Goal: Navigation & Orientation: Find specific page/section

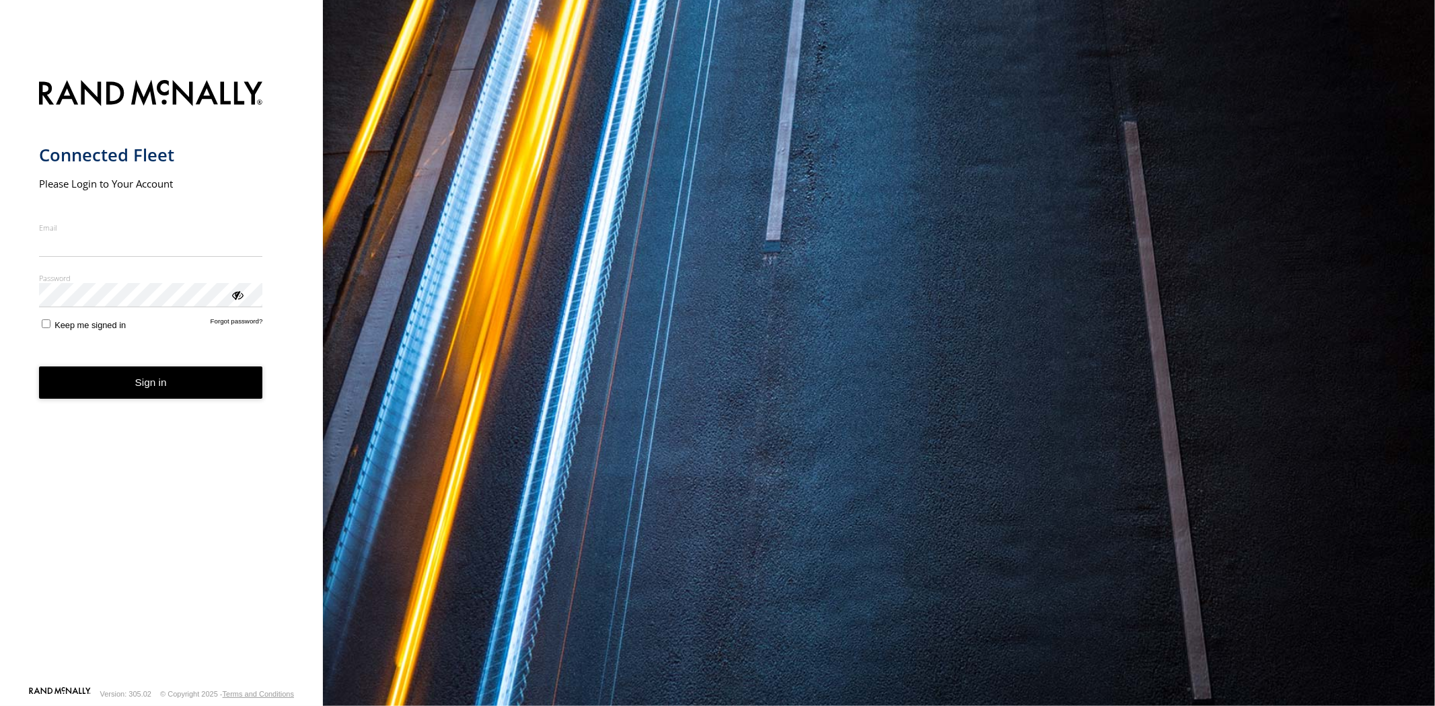
type input "**********"
click at [202, 395] on button "Sign in" at bounding box center [151, 383] width 224 height 33
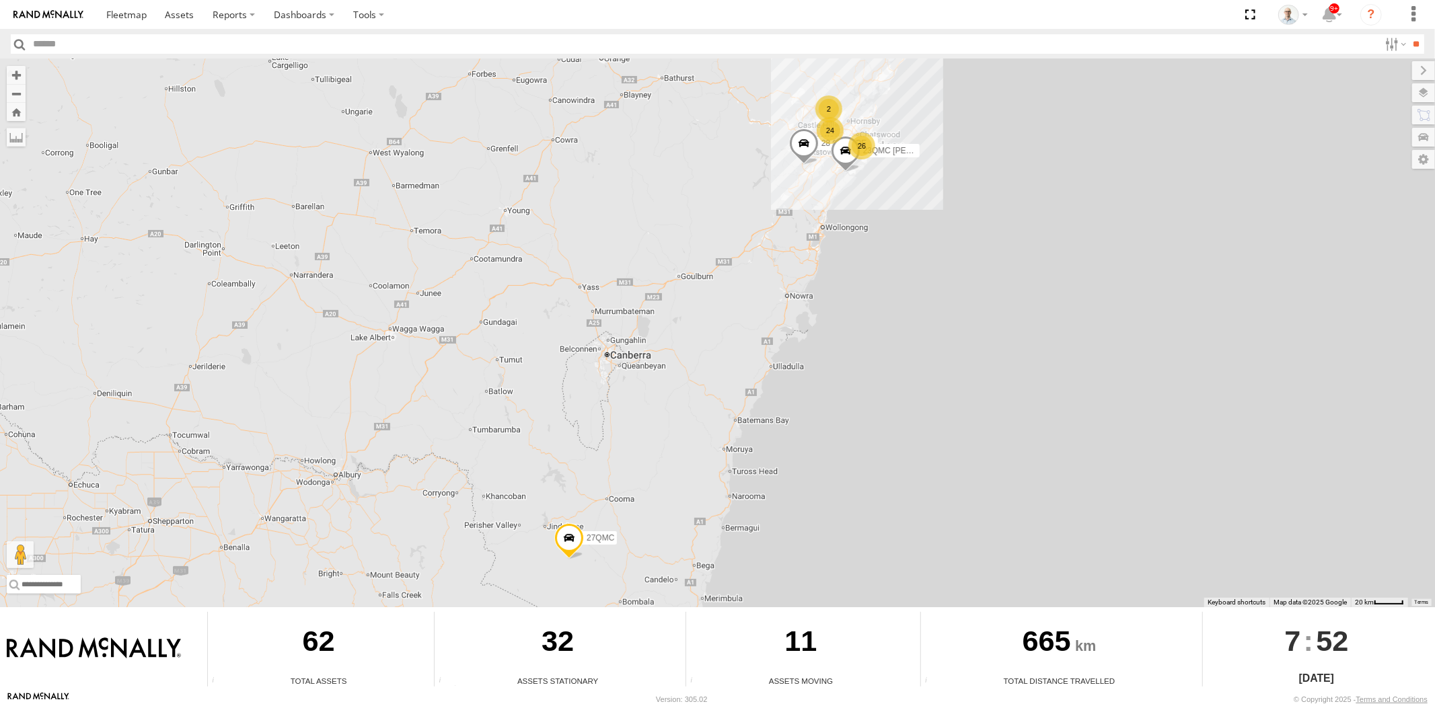
click at [831, 132] on div "24" at bounding box center [829, 130] width 27 height 27
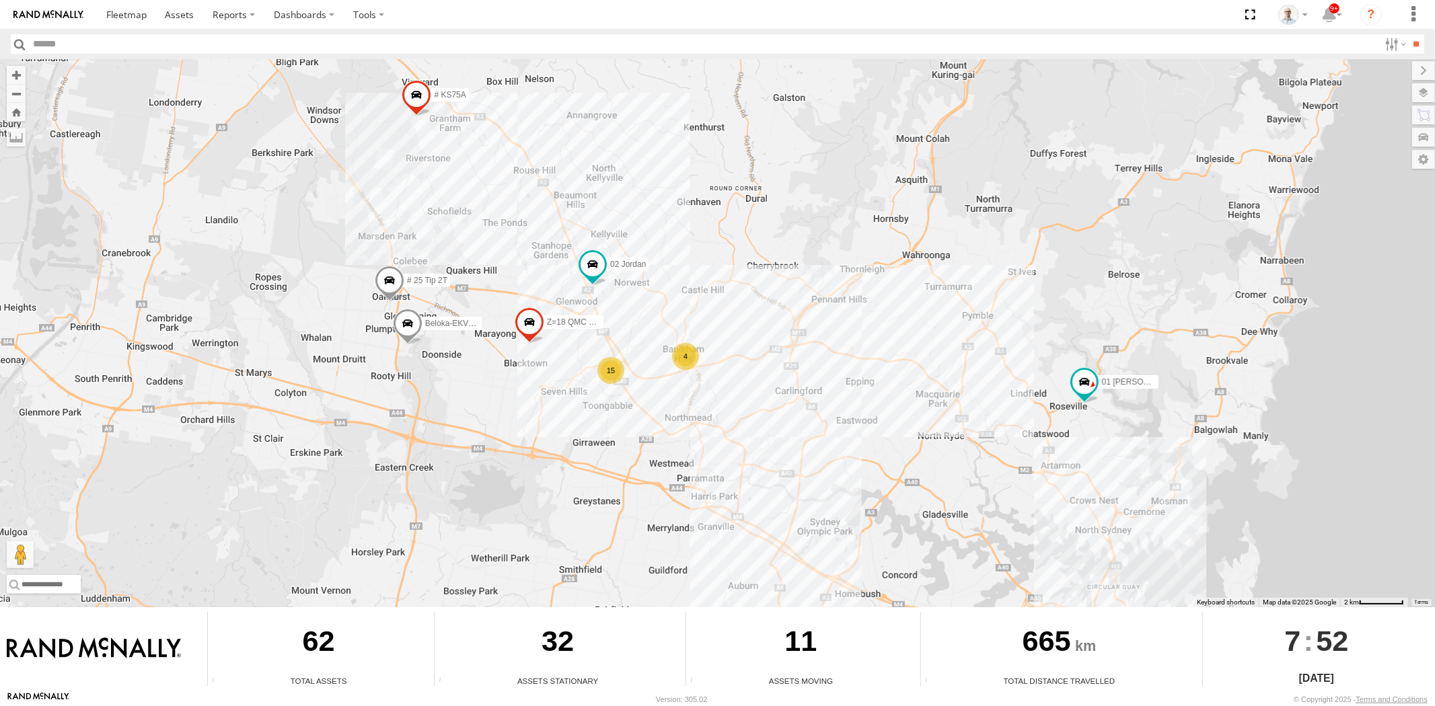
drag, startPoint x: 953, startPoint y: 383, endPoint x: 804, endPoint y: 311, distance: 165.4
click at [804, 311] on div "28 QMC Nathan 23QMC Paul 27QMC 15 # KS75A # 25 Tip 2T 01 Lyndon Beloka-EKV93V 2…" at bounding box center [717, 333] width 1435 height 548
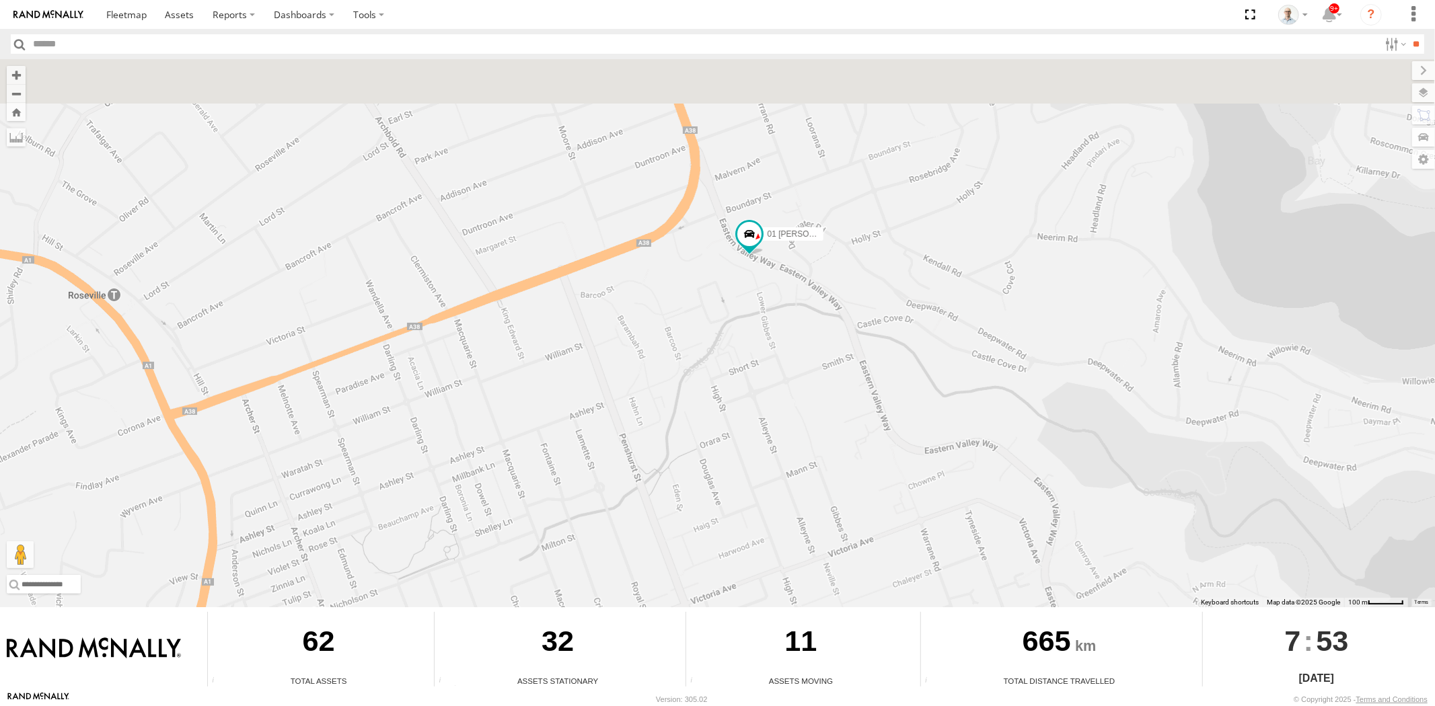
drag, startPoint x: 747, startPoint y: 227, endPoint x: 763, endPoint y: 300, distance: 74.9
click at [763, 300] on div "28 QMC Nathan 23QMC Paul 27QMC # KS75A # 25 Tip 2T 01 Lyndon Beloka-EKV93V 02 J…" at bounding box center [717, 333] width 1435 height 548
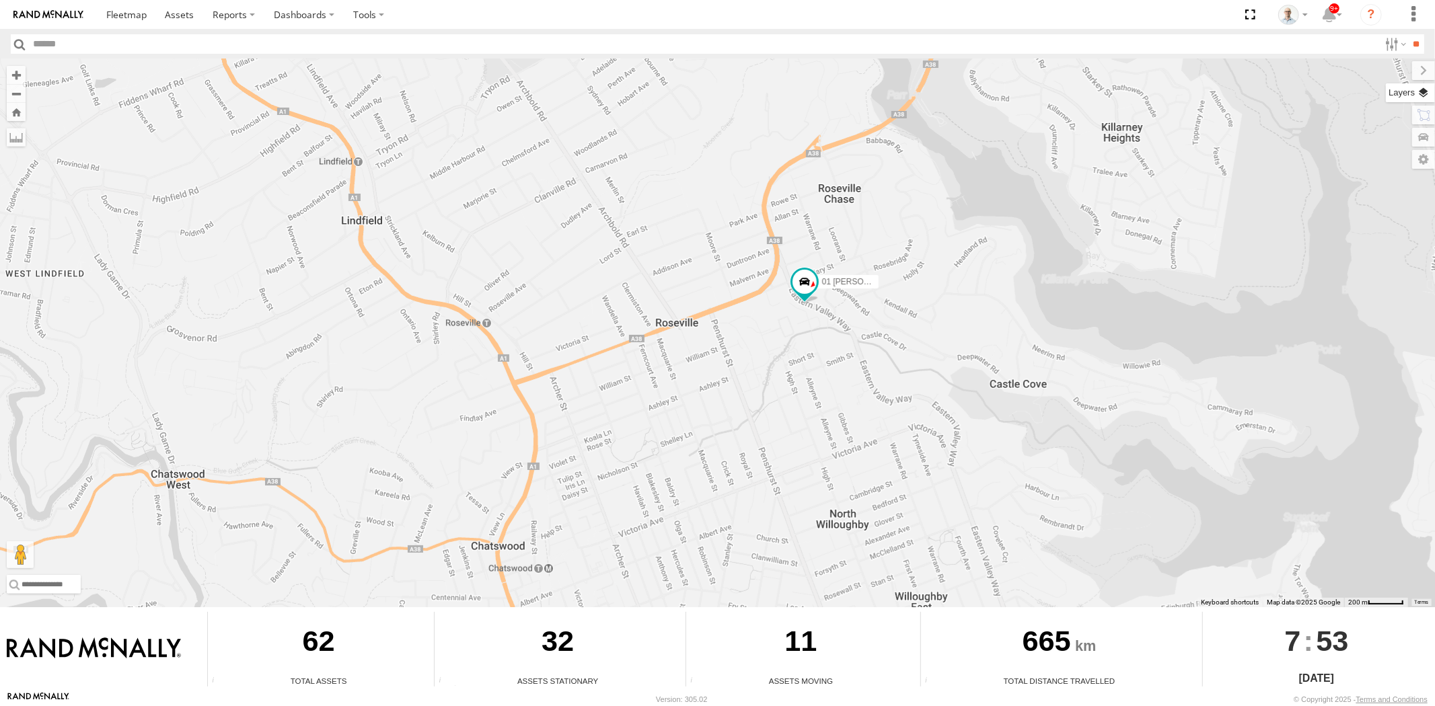
click at [1419, 98] on label at bounding box center [1409, 92] width 49 height 19
click at [0, 0] on label "Basemaps" at bounding box center [0, 0] width 0 height 0
click at [0, 0] on span "Satellite + Roadmap" at bounding box center [0, 0] width 0 height 0
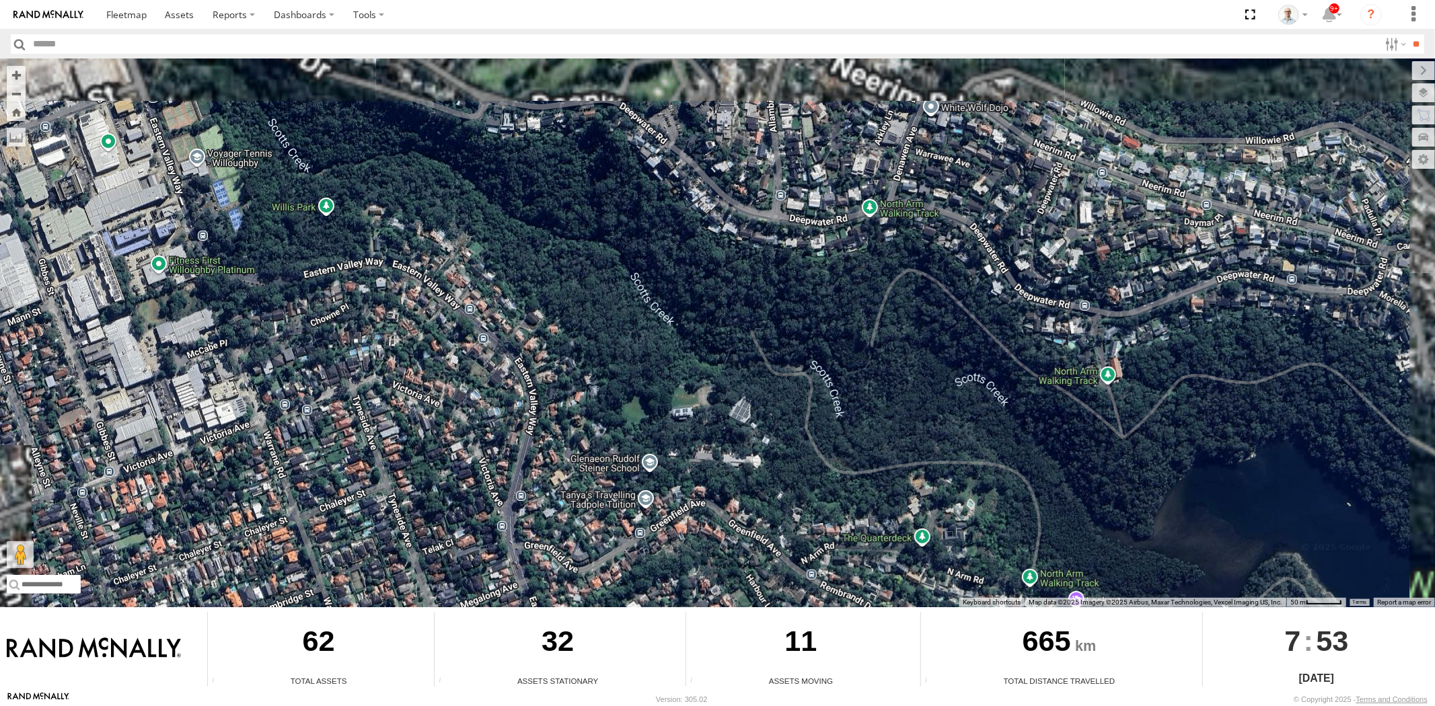
drag, startPoint x: 981, startPoint y: 367, endPoint x: 836, endPoint y: 532, distance: 219.7
click at [836, 532] on div "28 QMC Nathan 23QMC Paul 27QMC # KS75A # 25 Tip 2T 01 Lyndon Beloka-EKV93V 02 J…" at bounding box center [717, 333] width 1435 height 548
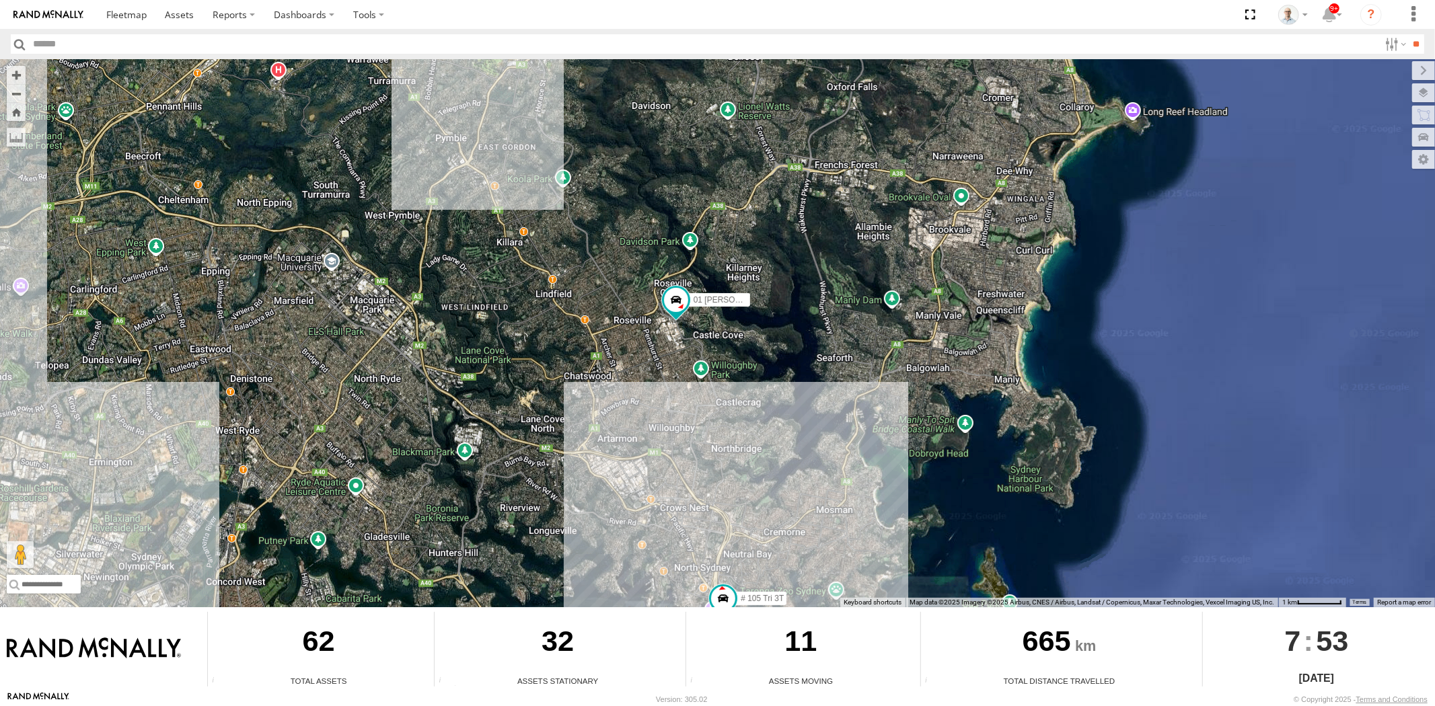
drag, startPoint x: 878, startPoint y: 475, endPoint x: 918, endPoint y: 391, distance: 93.9
click at [915, 383] on div "28 QMC Nathan 23QMC Paul 27QMC # KS75A # 25 Tip 2T 01 Lyndon Beloka-EKV93V 02 J…" at bounding box center [717, 333] width 1435 height 548
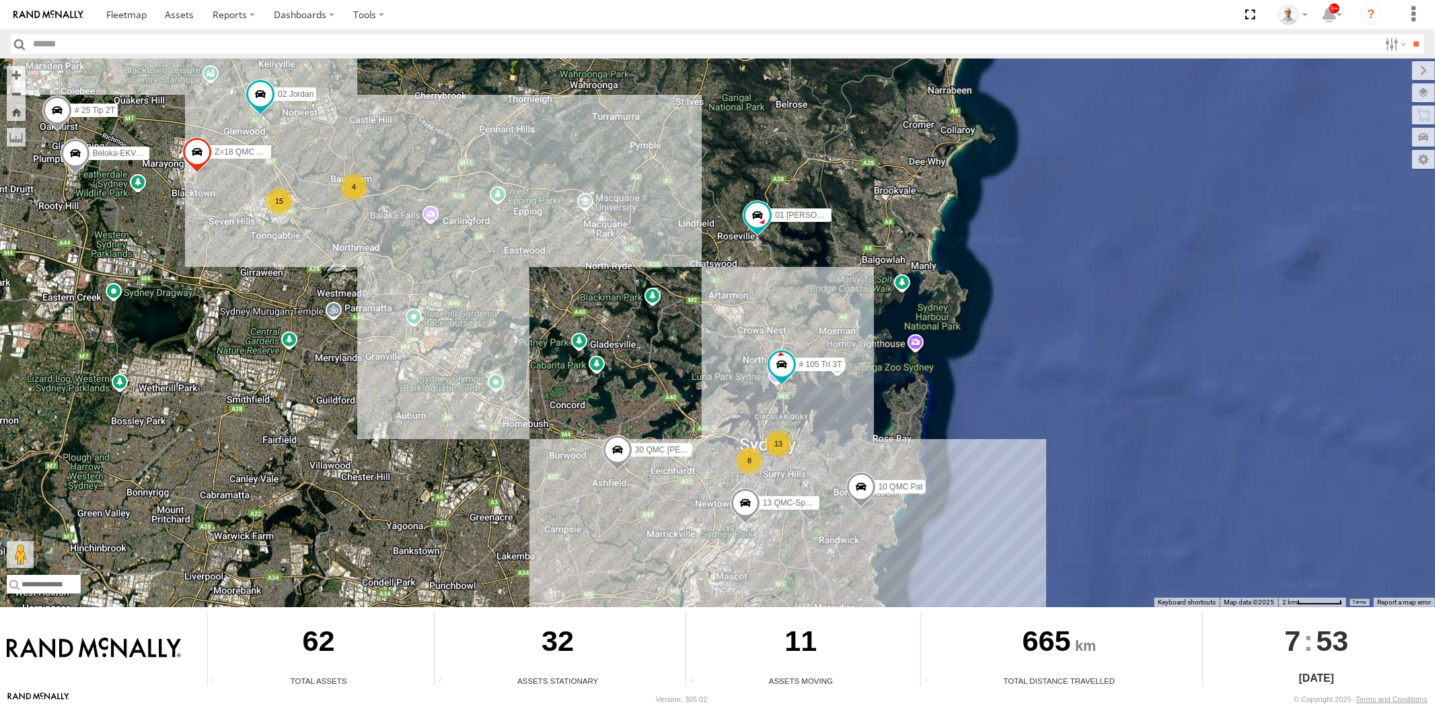
drag, startPoint x: 929, startPoint y: 500, endPoint x: 886, endPoint y: 356, distance: 149.6
click at [885, 356] on div "28 QMC Nathan 23QMC Paul 27QMC # KS75A # 25 Tip 2T 01 Lyndon Beloka-EKV93V 02 J…" at bounding box center [717, 333] width 1435 height 548
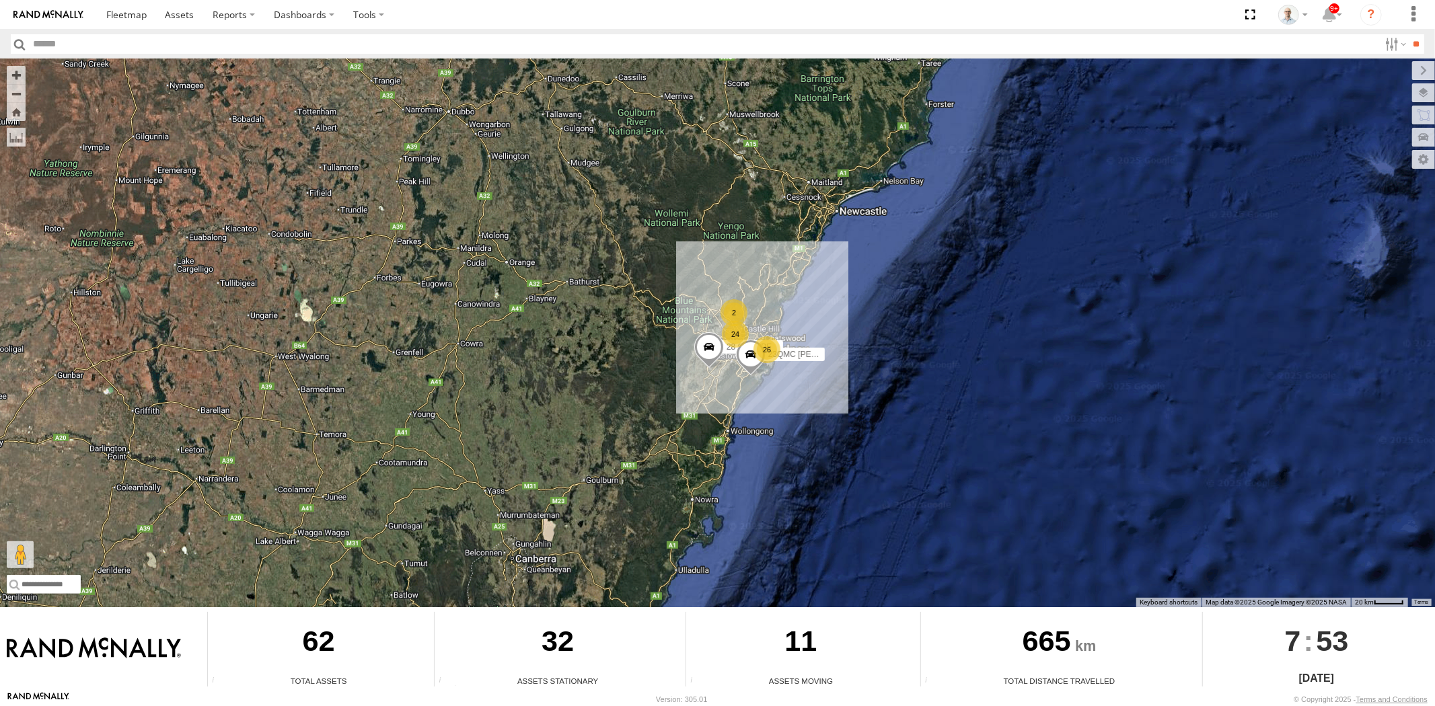
drag, startPoint x: 760, startPoint y: 171, endPoint x: 671, endPoint y: 358, distance: 206.7
click at [667, 371] on div "26 24 2 28 QMC Nathan 23QMC Paul 27QMC" at bounding box center [717, 333] width 1435 height 548
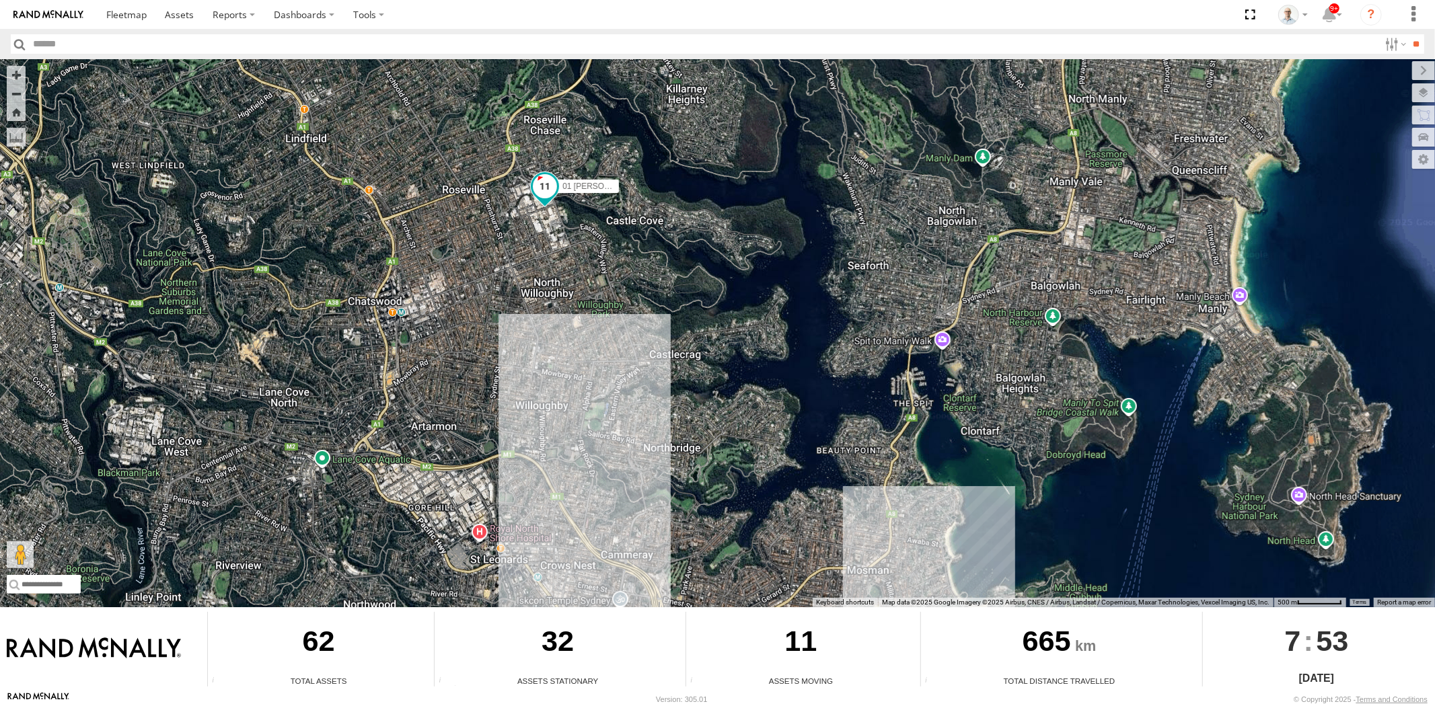
drag, startPoint x: 528, startPoint y: 126, endPoint x: 582, endPoint y: 242, distance: 128.2
click at [560, 207] on div "01 Lyndon" at bounding box center [545, 189] width 30 height 36
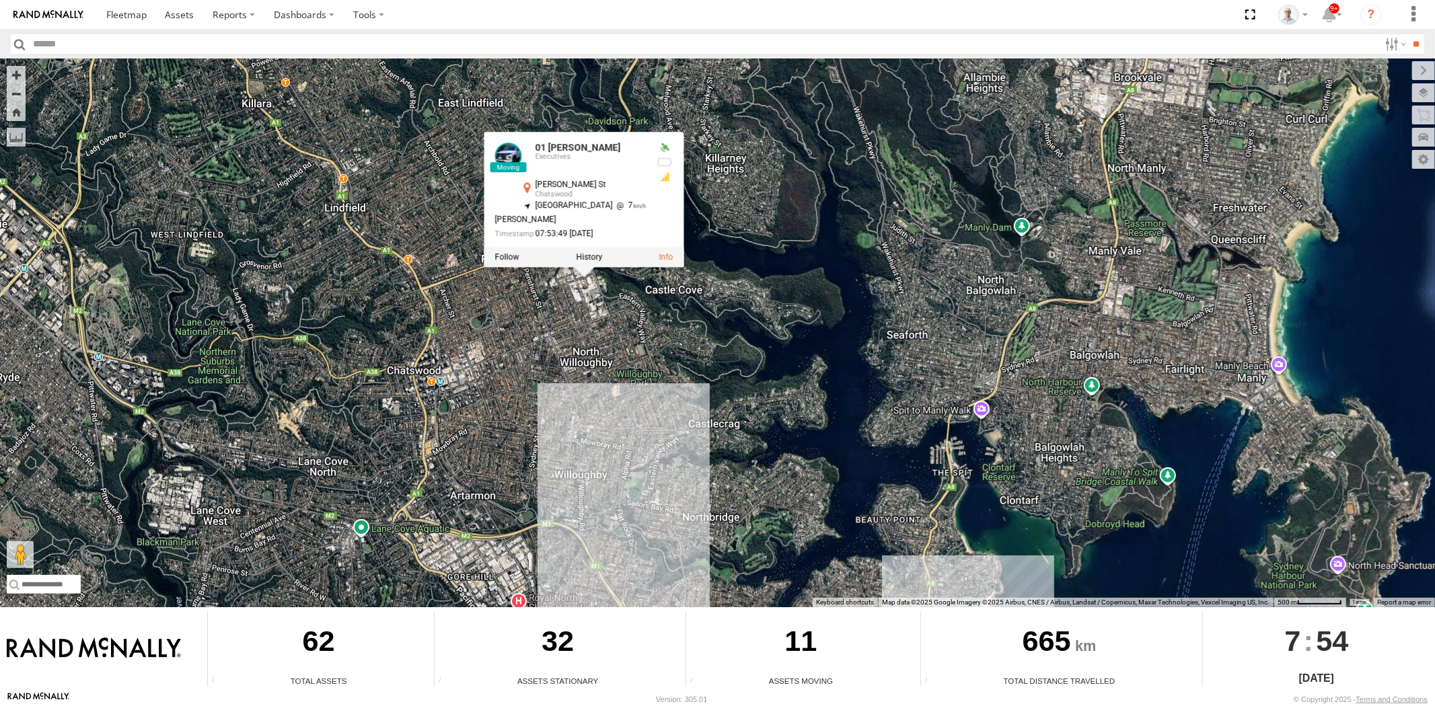
click at [745, 262] on div "28 QMC Nathan 23QMC Paul 27QMC 10 QMC Pat # KS75A 01 Lyndon 30 QMC David Carmon…" at bounding box center [717, 333] width 1435 height 548
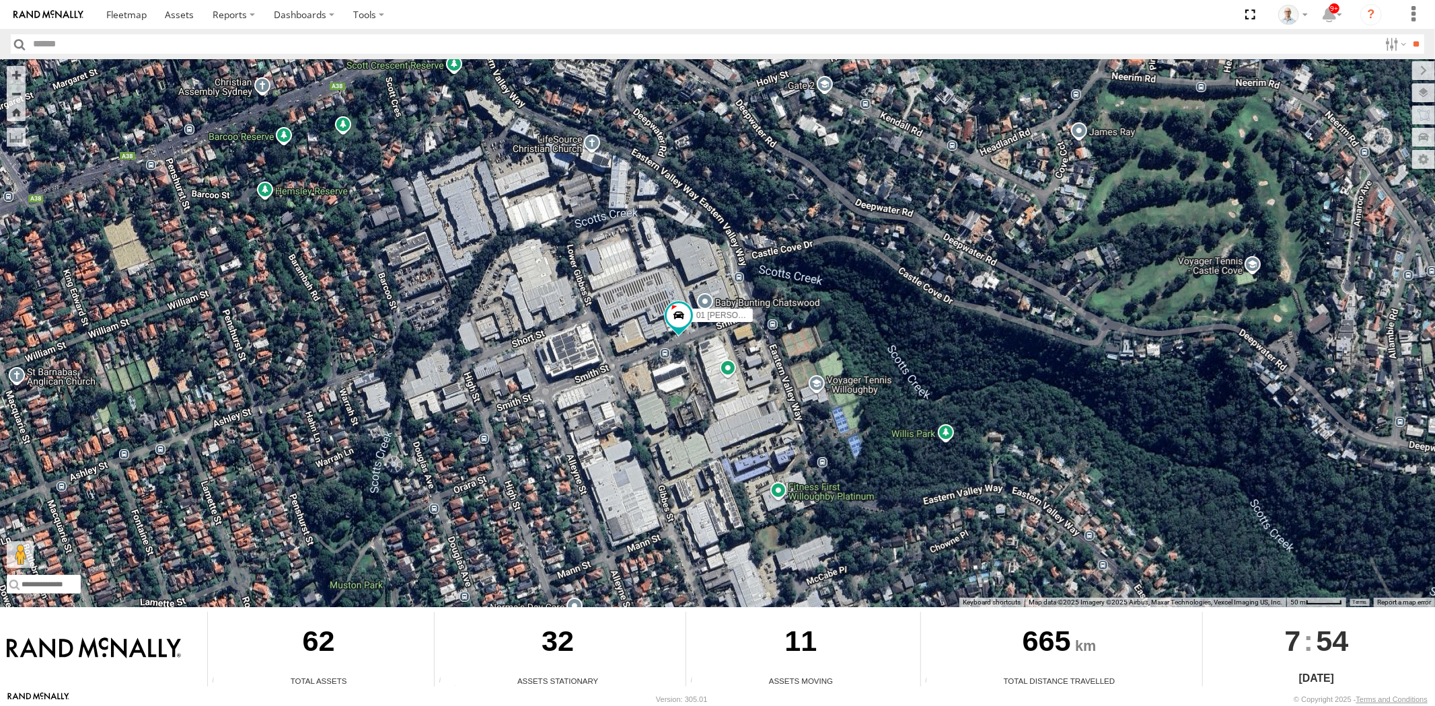
drag, startPoint x: 752, startPoint y: 430, endPoint x: 790, endPoint y: 368, distance: 73.0
click at [786, 370] on div "28 QMC Nathan 23QMC Paul 27QMC 10 QMC Pat # KS75A 01 Lyndon 30 QMC David Carmon…" at bounding box center [717, 333] width 1435 height 548
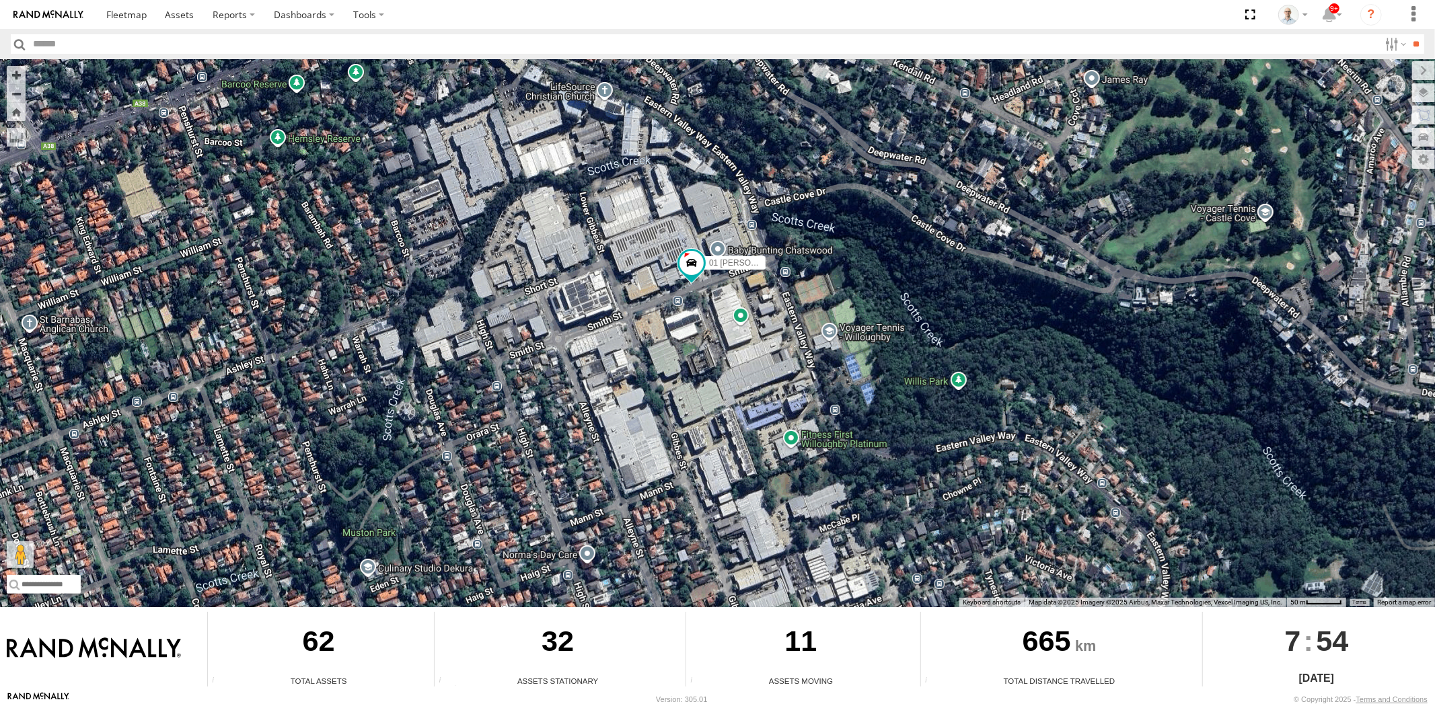
drag, startPoint x: 796, startPoint y: 441, endPoint x: 738, endPoint y: 419, distance: 62.0
click at [804, 404] on div "28 QMC Nathan 23QMC Paul 27QMC 10 QMC Pat # KS75A 01 Lyndon 30 QMC David Carmon…" at bounding box center [717, 333] width 1435 height 548
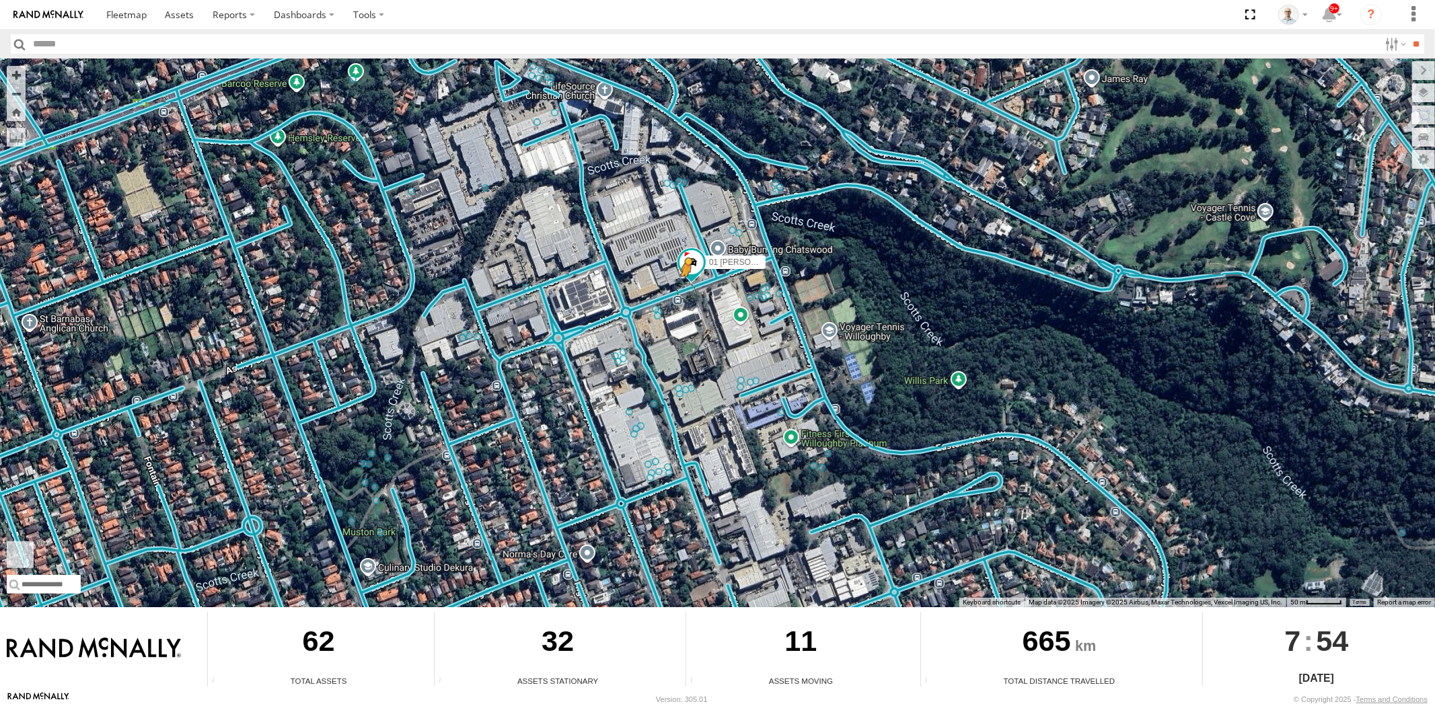
drag, startPoint x: 28, startPoint y: 549, endPoint x: 687, endPoint y: 289, distance: 708.0
click at [687, 289] on div "28 QMC Nathan 23QMC Paul 27QMC 10 QMC Pat # KS75A 01 Lyndon 30 QMC David Carmon…" at bounding box center [717, 333] width 1435 height 548
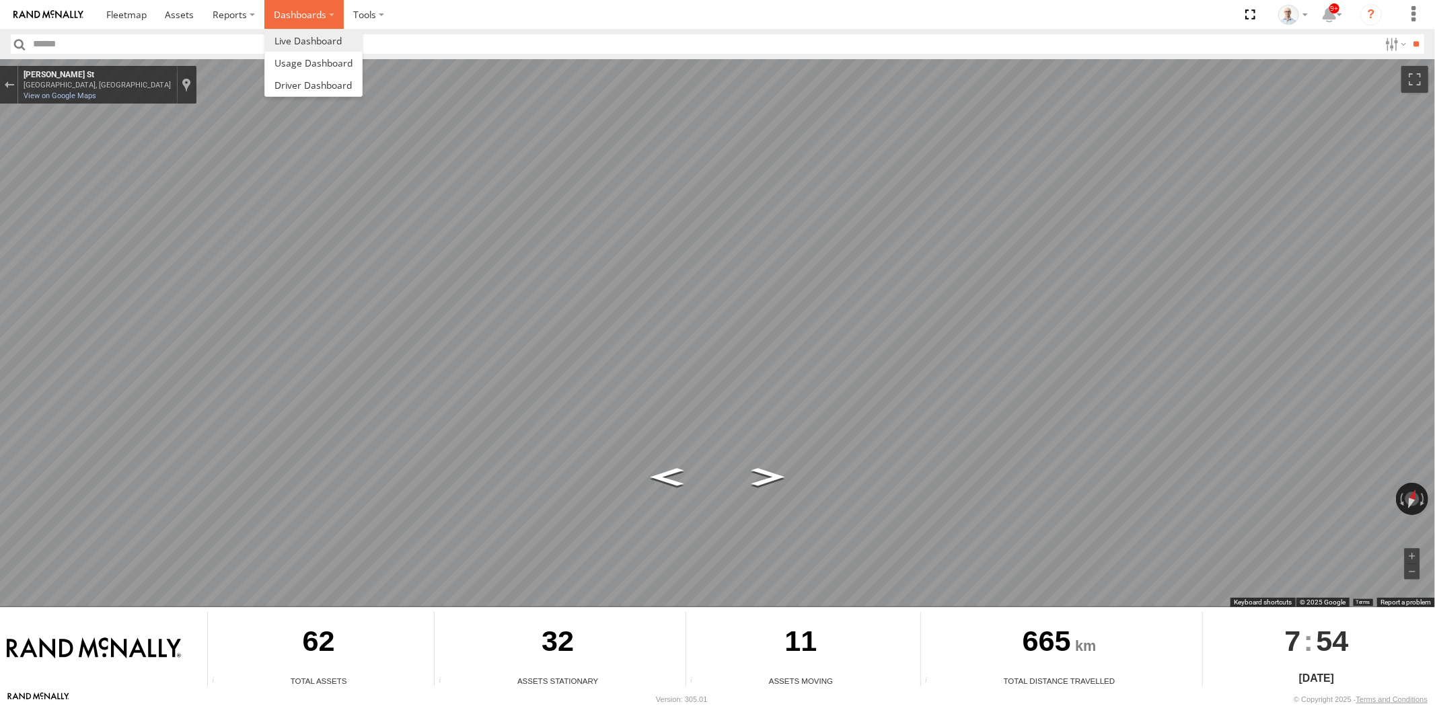
click at [294, 22] on label "Dashboards" at bounding box center [303, 14] width 79 height 29
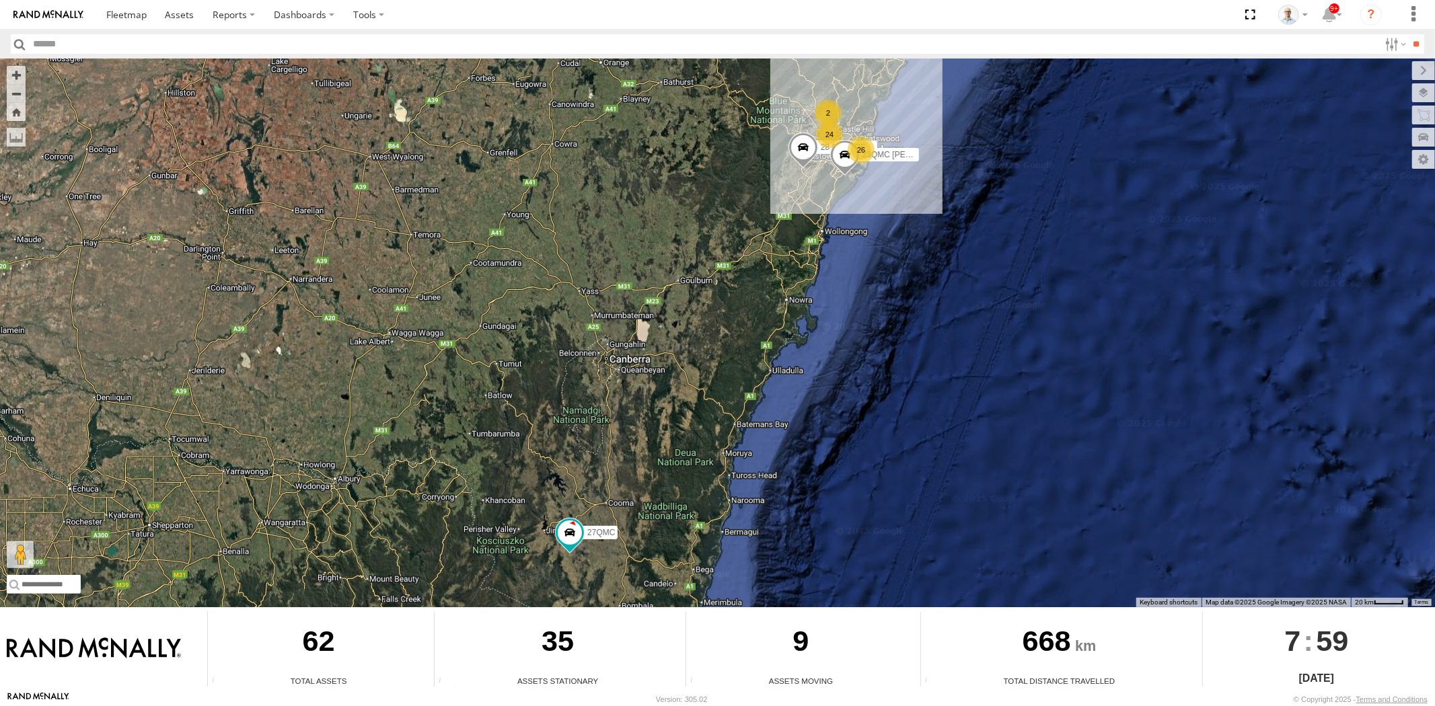
click at [825, 124] on div "2" at bounding box center [827, 113] width 27 height 27
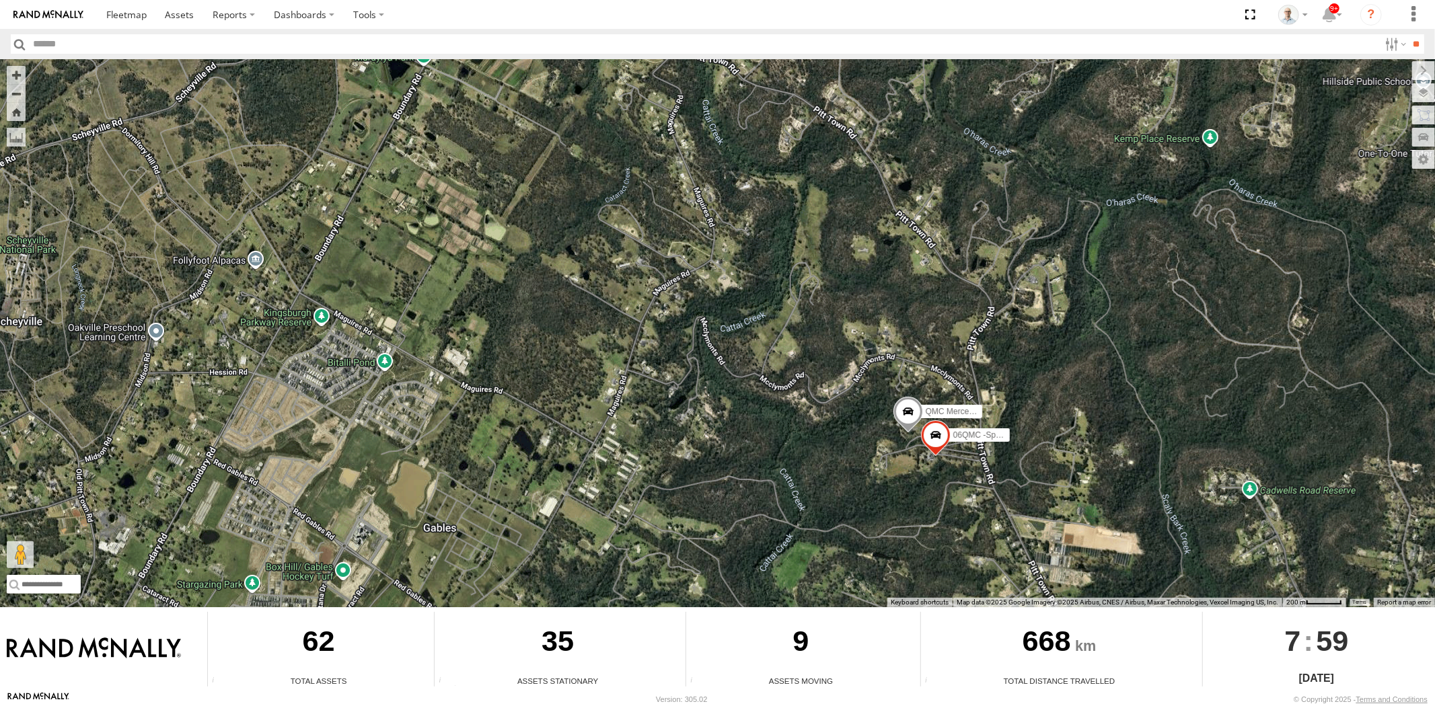
drag, startPoint x: 1006, startPoint y: 466, endPoint x: 792, endPoint y: 184, distance: 354.3
click at [814, 247] on div "28 QMC [PERSON_NAME] 23QMC [PERSON_NAME] 27QMC 06QMC -Spare QMC Mercedes" at bounding box center [717, 333] width 1435 height 548
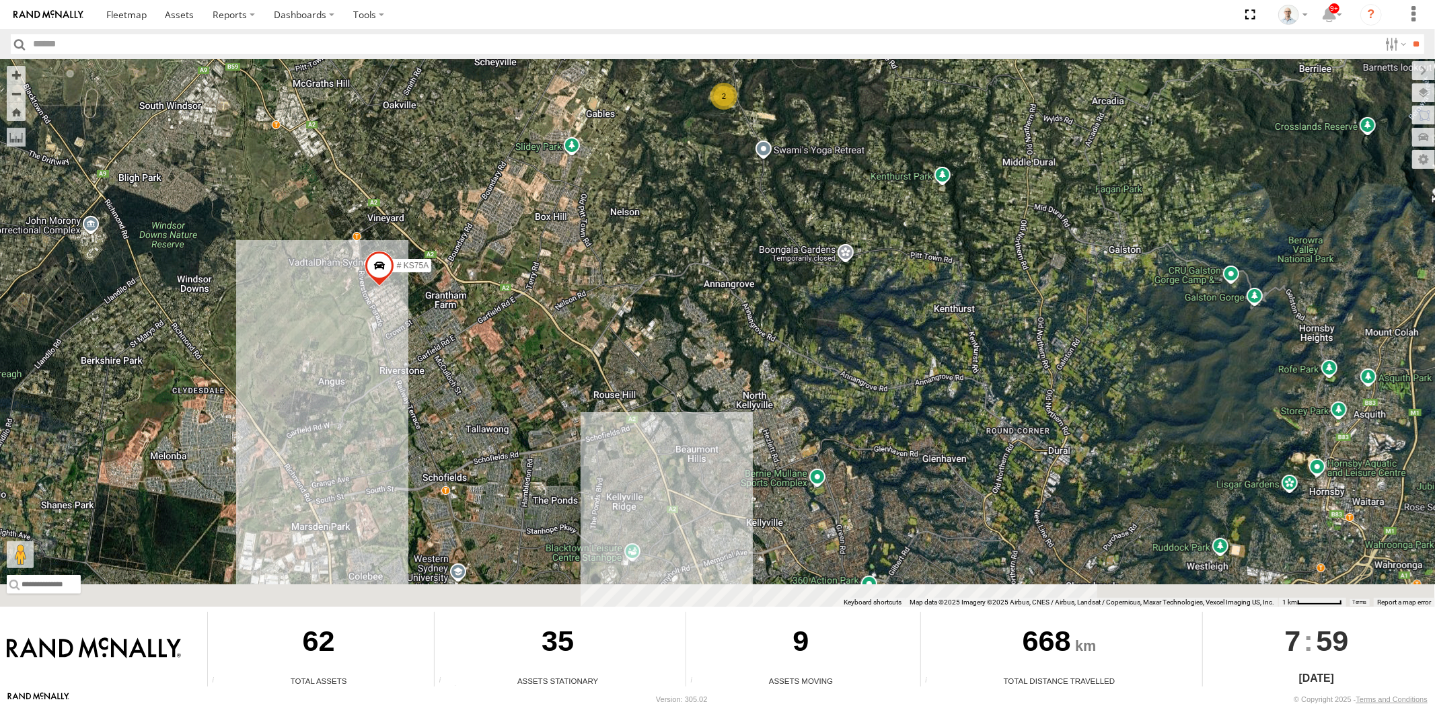
drag, startPoint x: 1239, startPoint y: 375, endPoint x: 1184, endPoint y: 133, distance: 247.8
click at [1182, 137] on div "28 QMC Nathan 23QMC Paul 27QMC # KS75A 2" at bounding box center [717, 333] width 1435 height 548
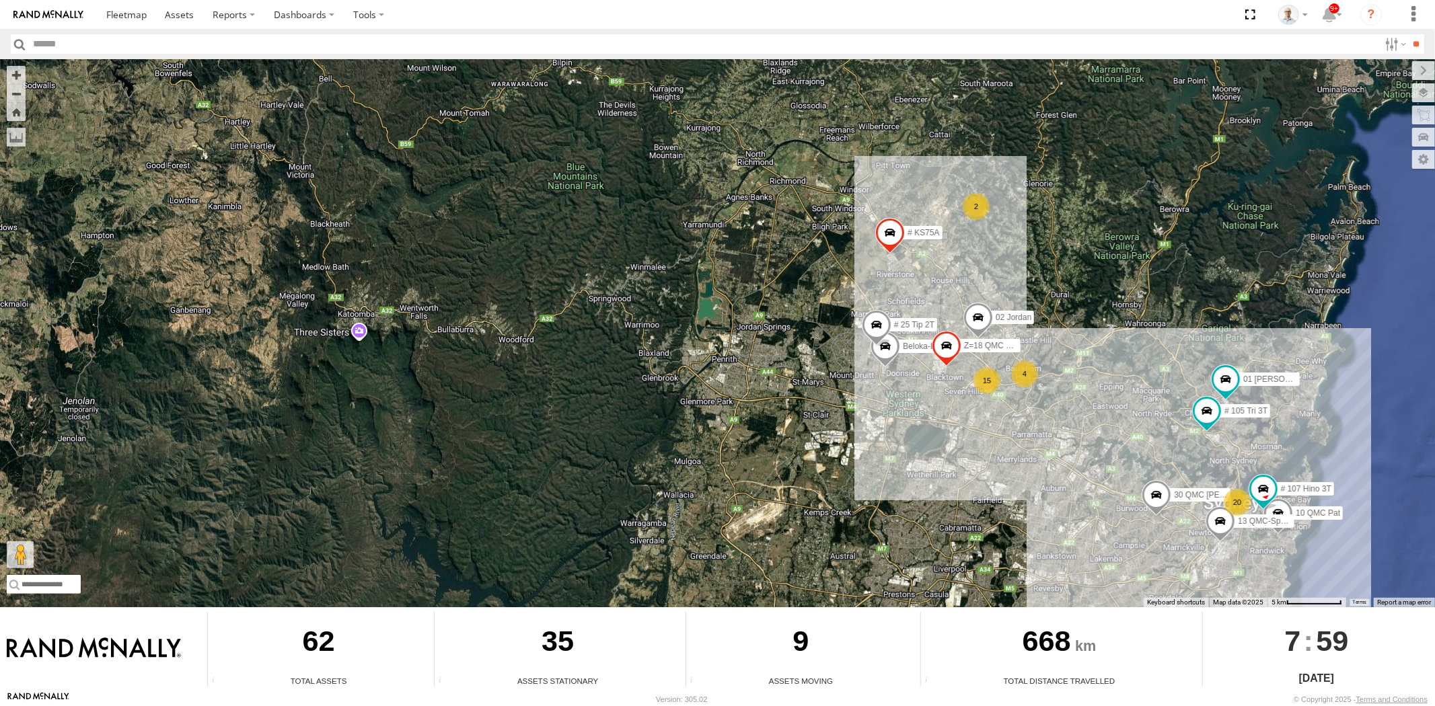
drag, startPoint x: 1023, startPoint y: 414, endPoint x: 964, endPoint y: 394, distance: 61.7
click at [966, 399] on div "28 QMC Nathan 23QMC Paul 27QMC # KS75A 20 10 QMC Pat 15 # 25 Tip 2T 01 Lyndon B…" at bounding box center [717, 333] width 1435 height 548
